Goal: Information Seeking & Learning: Learn about a topic

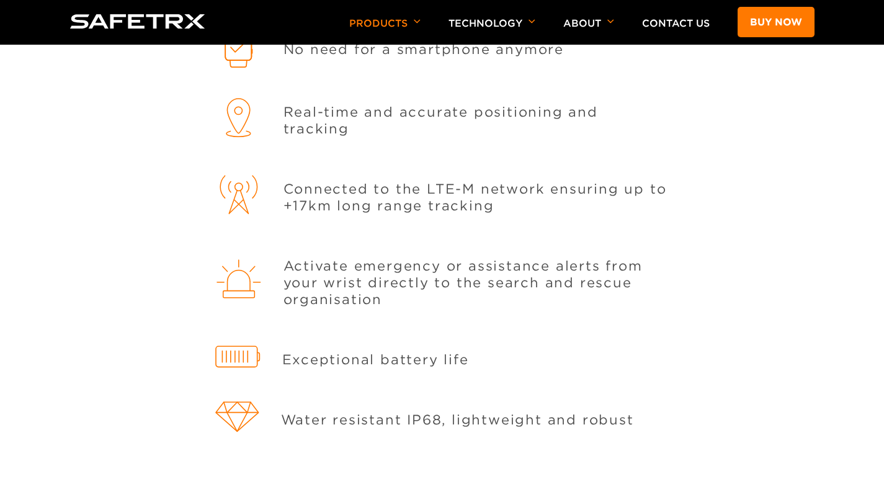
scroll to position [3826, 0]
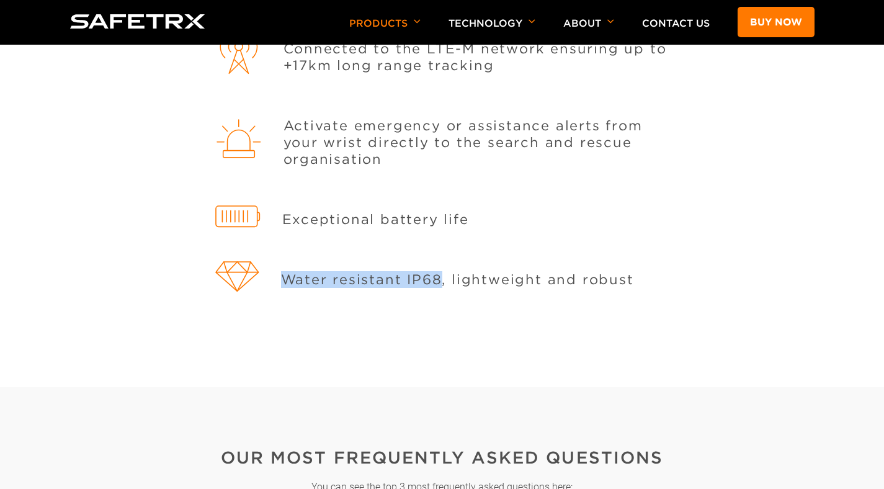
drag, startPoint x: 438, startPoint y: 267, endPoint x: 286, endPoint y: 270, distance: 152.5
click at [286, 271] on p "Water resistant IP68, lightweight and robust" at bounding box center [457, 279] width 353 height 17
copy p "Water resistant IP68"
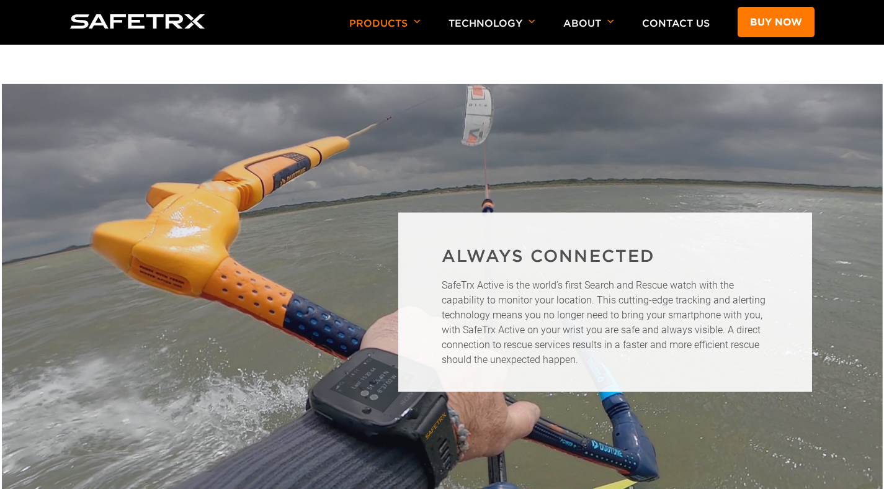
scroll to position [1399, 0]
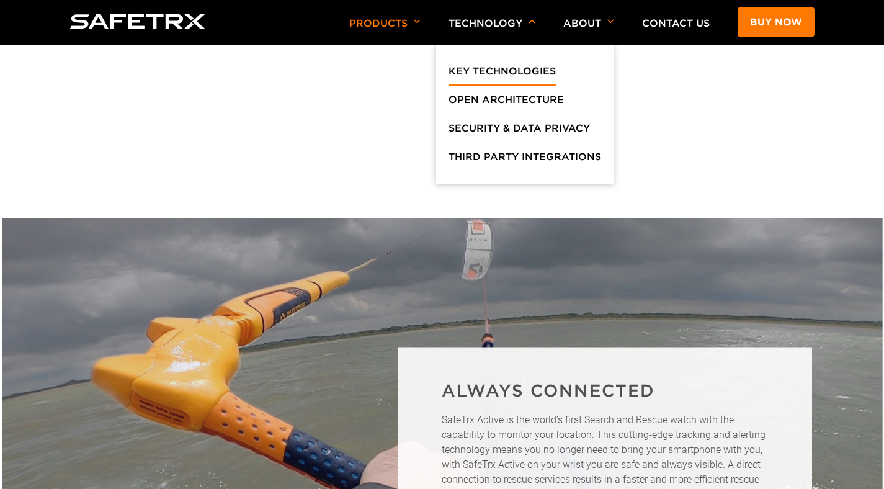
click at [486, 71] on link "Key Technologies" at bounding box center [501, 74] width 107 height 22
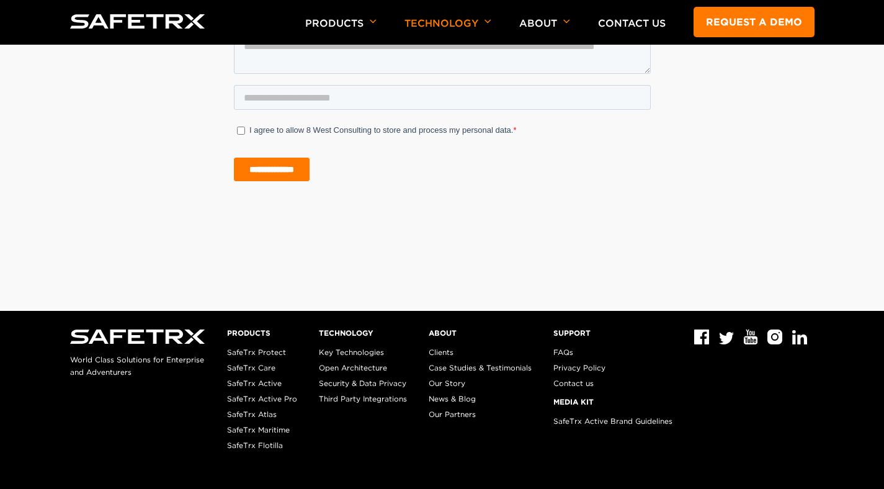
scroll to position [3310, 0]
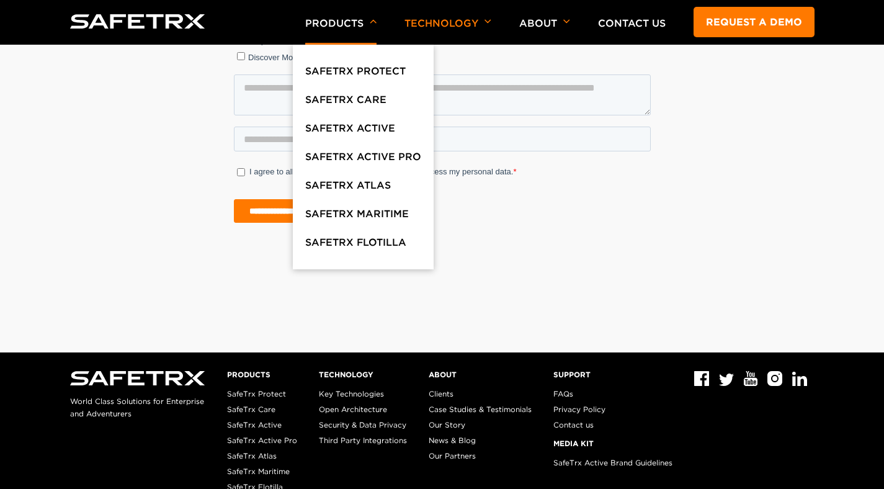
click at [347, 24] on p "Products" at bounding box center [340, 30] width 71 height 27
click at [342, 78] on link "SafeTrx Protect" at bounding box center [355, 74] width 100 height 22
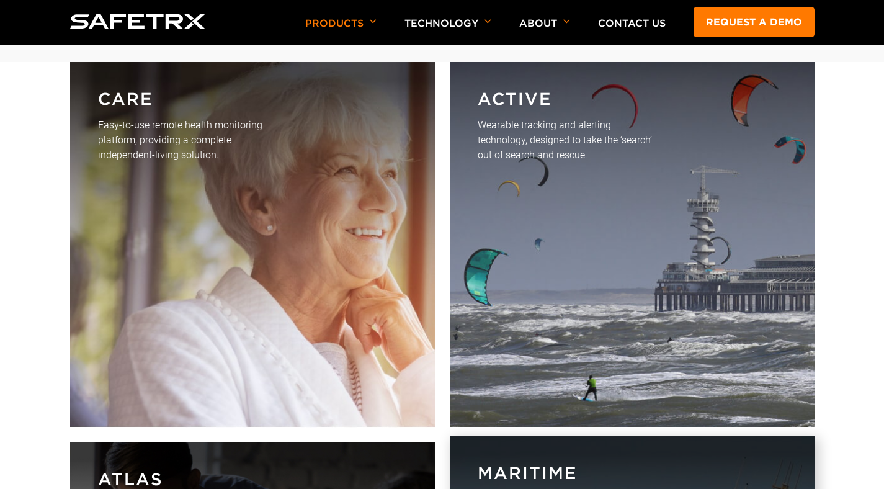
scroll to position [3189, 0]
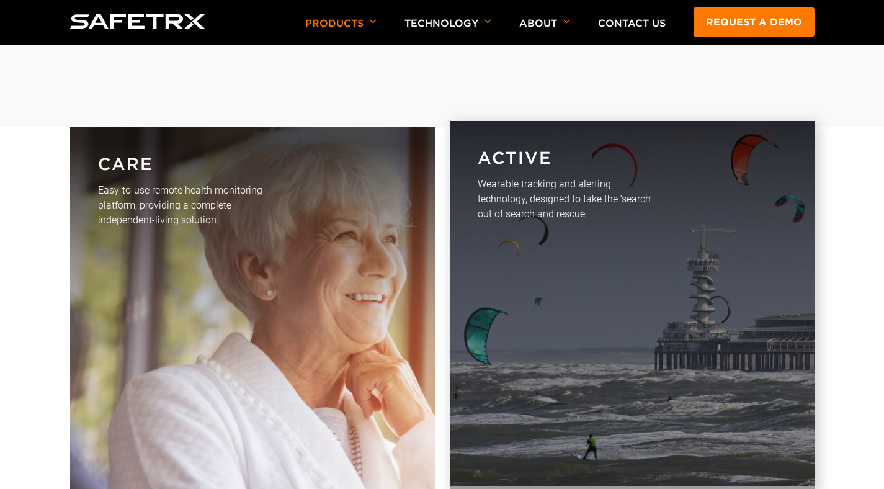
click at [518, 211] on p "Wearable tracking and alerting technology, designed to take the ‘search’ out of…" at bounding box center [564, 199] width 175 height 45
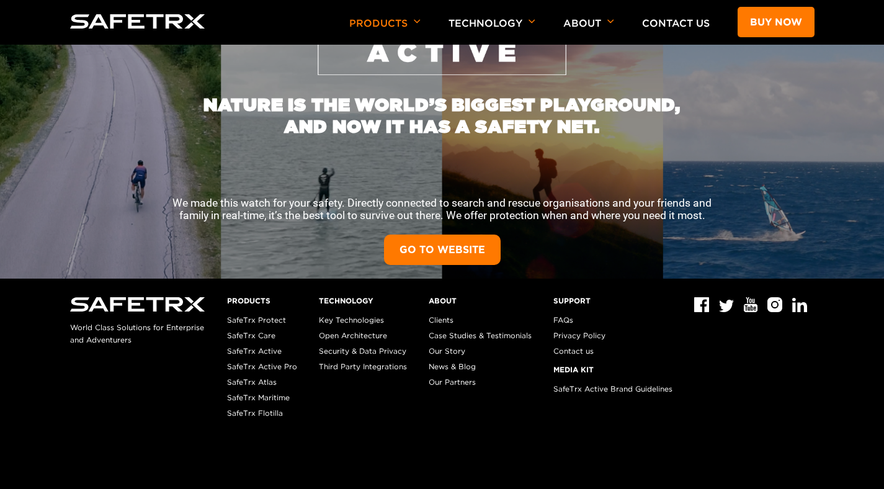
scroll to position [254, 0]
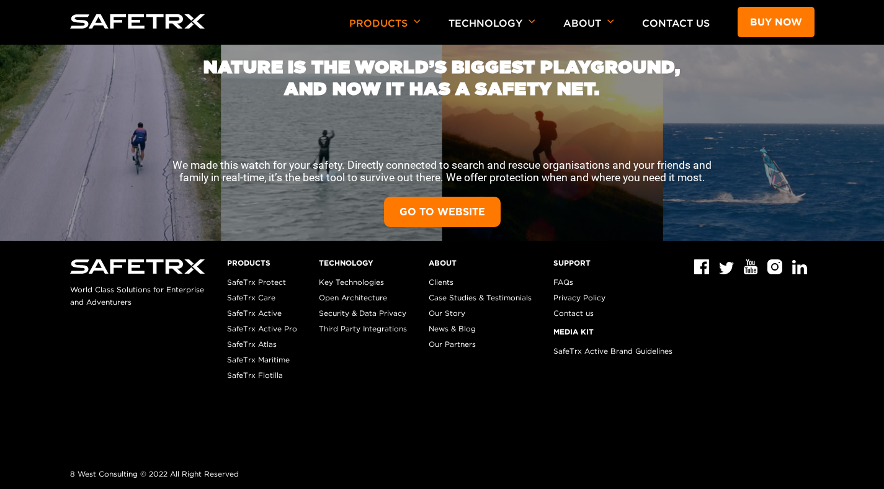
click at [426, 210] on link "GO TO WEBSITE" at bounding box center [442, 212] width 117 height 30
